Goal: Information Seeking & Learning: Check status

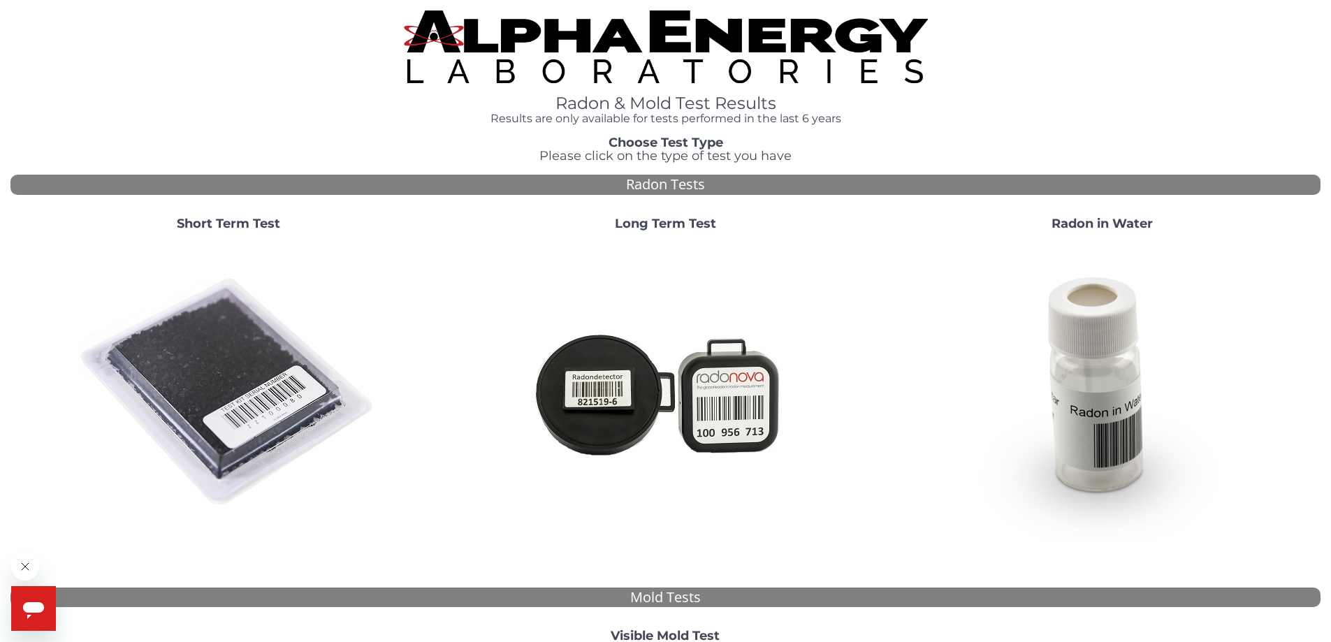
click at [154, 414] on img at bounding box center [228, 392] width 300 height 300
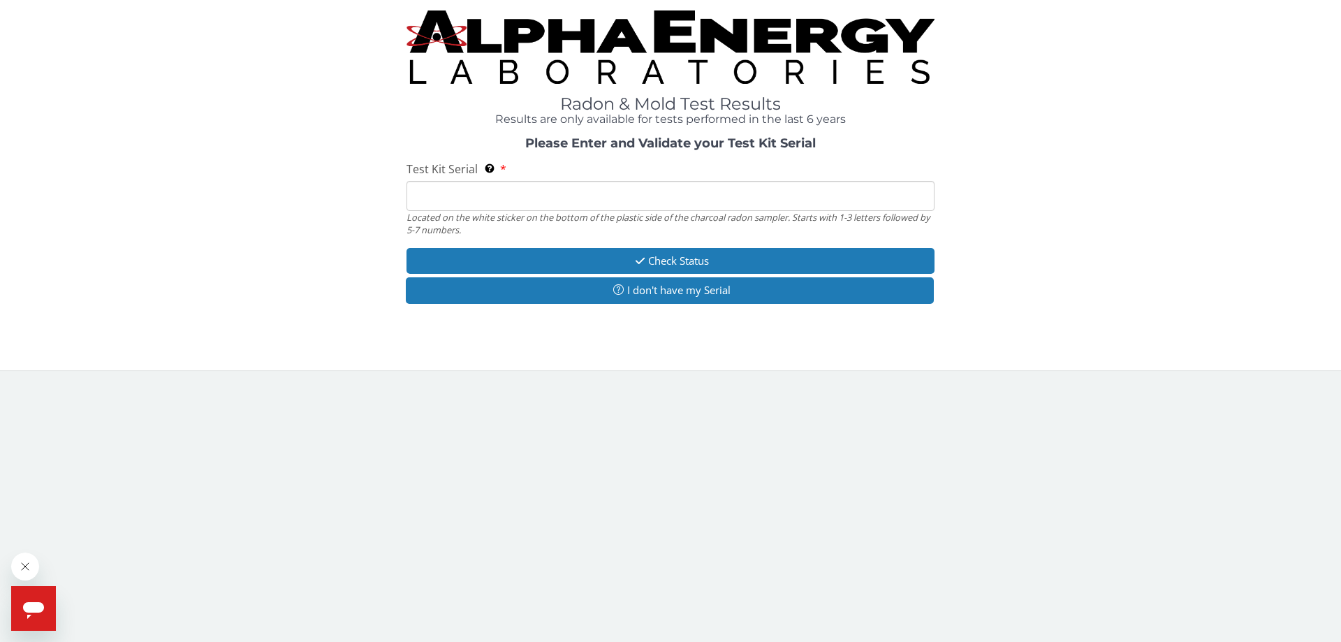
click at [454, 190] on input "Test Kit Serial Located on the white sticker on the bottom of the plastic side …" at bounding box center [671, 196] width 528 height 30
type input "RA119930"
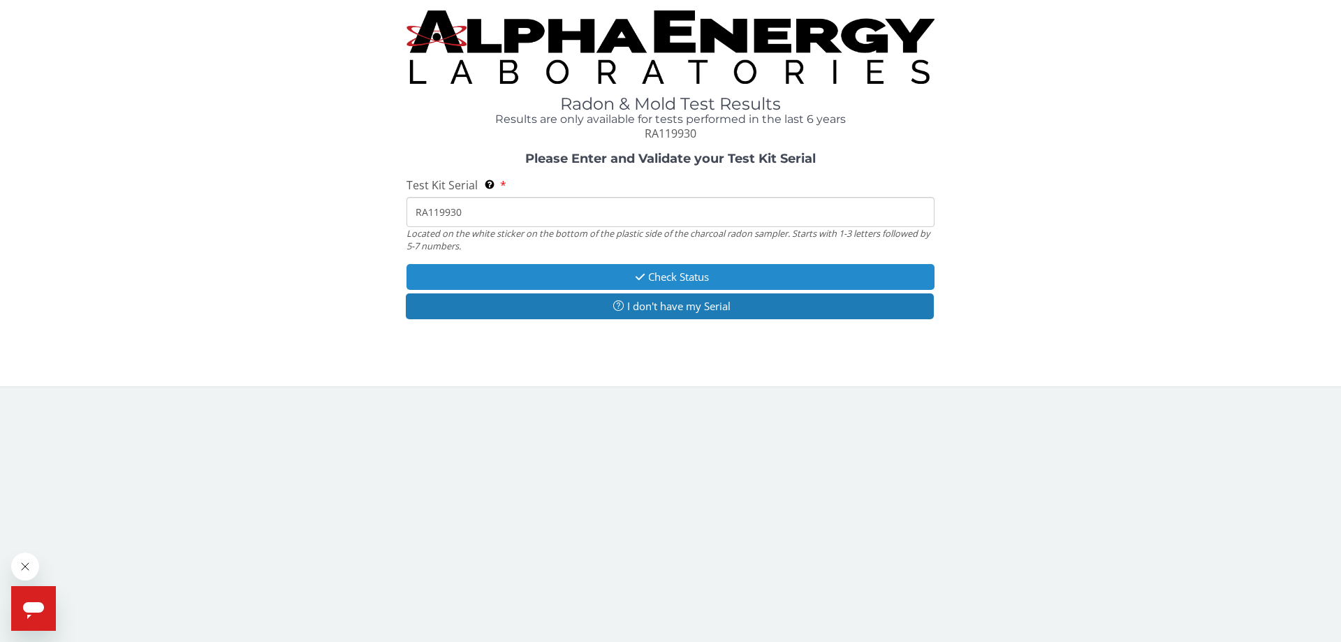
click at [579, 275] on button "Check Status" at bounding box center [671, 277] width 528 height 26
click at [657, 271] on button "Check Status" at bounding box center [671, 277] width 528 height 26
